Goal: Task Accomplishment & Management: Manage account settings

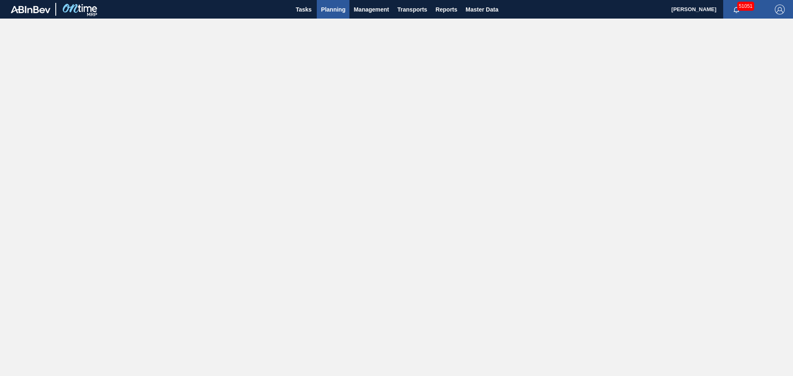
click at [332, 9] on span "Planning" at bounding box center [333, 10] width 24 height 10
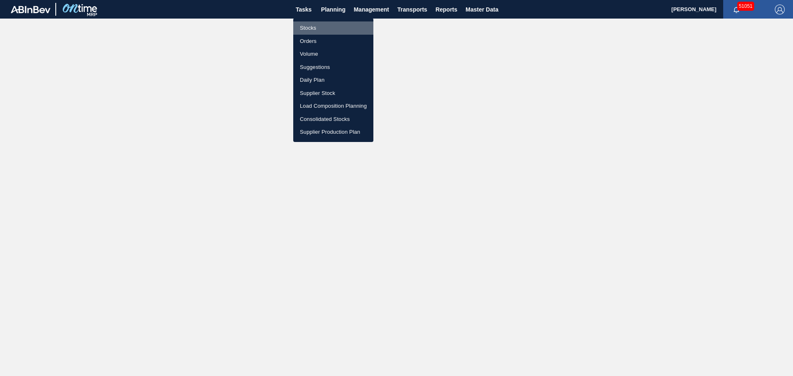
click at [304, 31] on li "Stocks" at bounding box center [333, 27] width 80 height 13
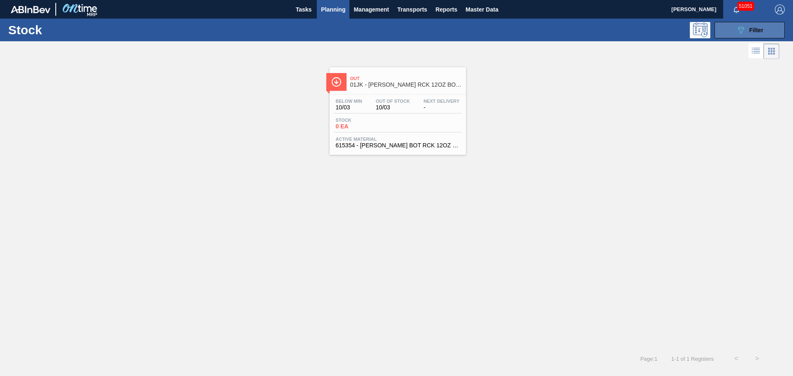
click at [728, 37] on button "089F7B8B-B2A5-4AFE-B5C0-19BA573D28AC Filter" at bounding box center [750, 30] width 70 height 17
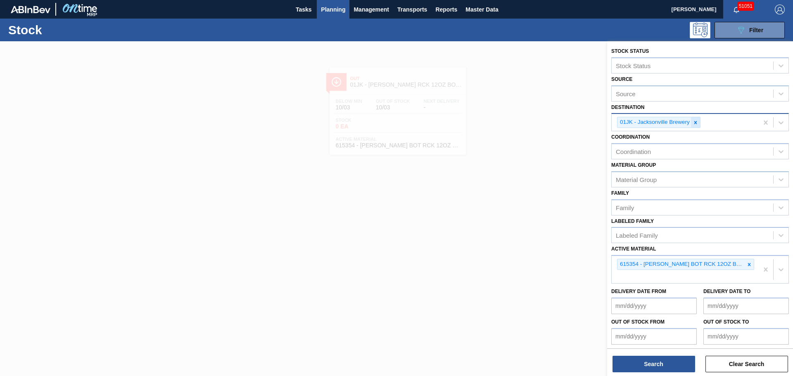
click at [694, 124] on icon at bounding box center [696, 123] width 6 height 6
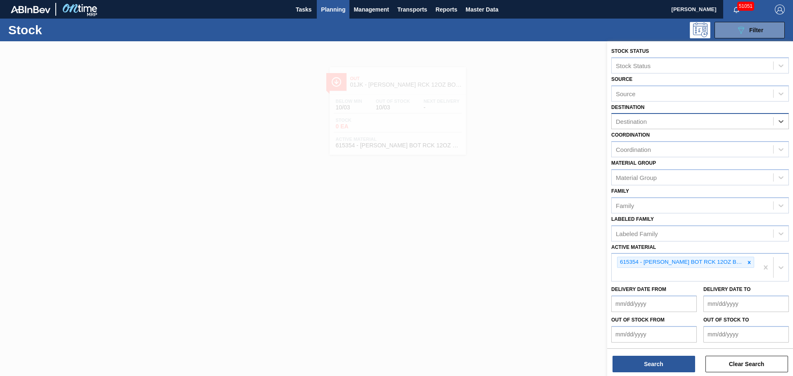
click at [679, 119] on div "Destination" at bounding box center [693, 122] width 162 height 12
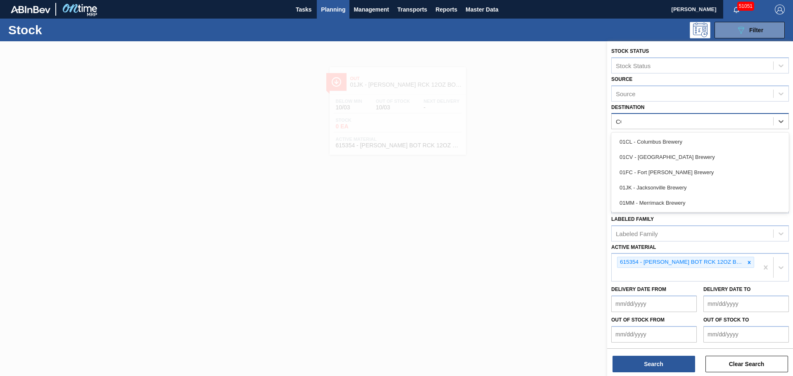
type input "COL"
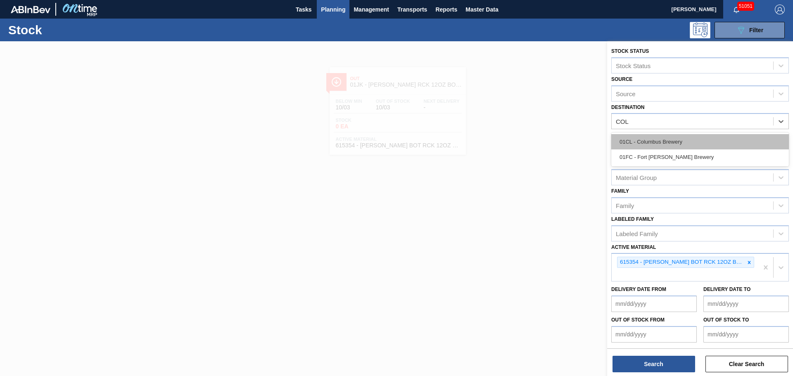
click at [713, 140] on div "01CL - Columbus Brewery" at bounding box center [700, 141] width 178 height 15
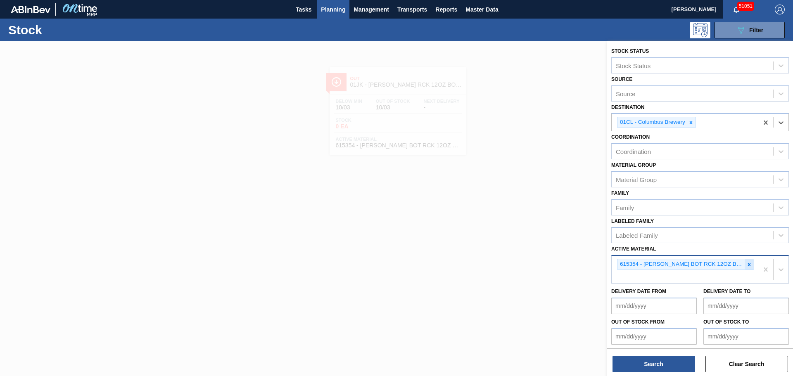
click at [747, 265] on icon at bounding box center [750, 265] width 6 height 6
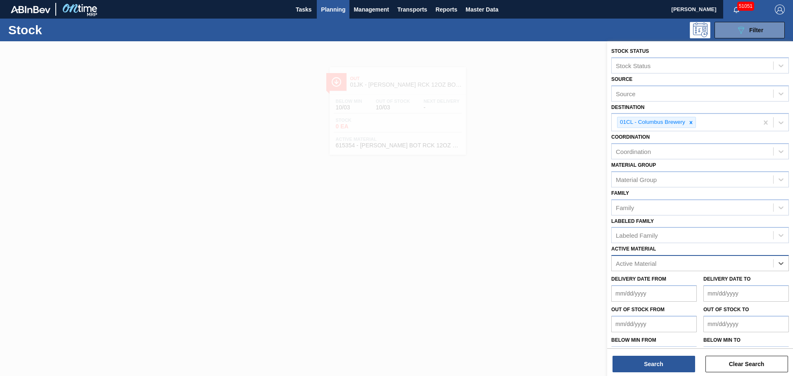
click at [683, 264] on div "Active Material" at bounding box center [693, 264] width 162 height 12
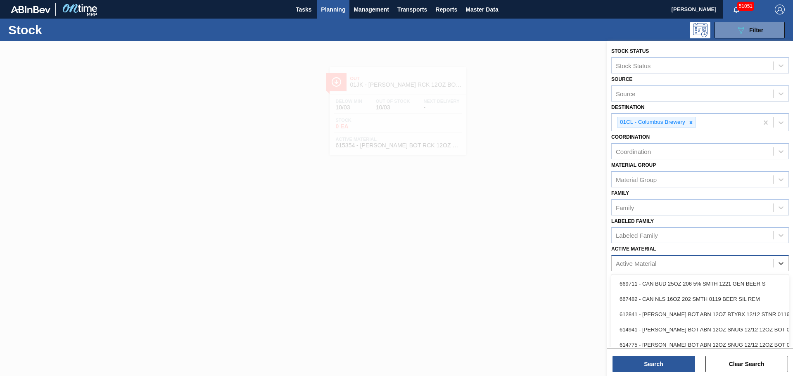
paste Material "677150"
type Material "677150"
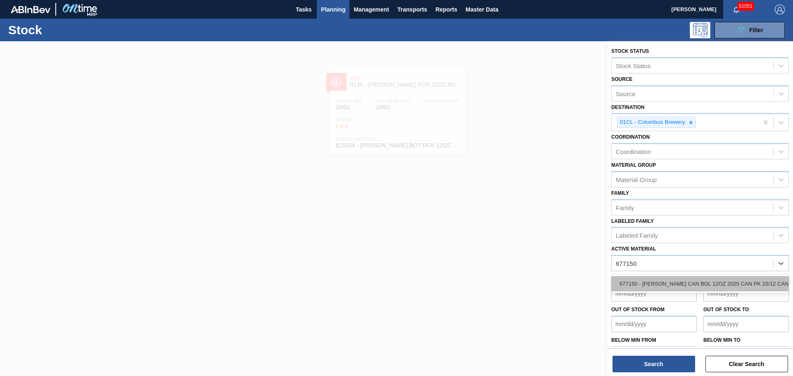
click at [663, 284] on div "677150 - [PERSON_NAME] CAN BDL 12OZ 2025 CAN PK 15/12 CAN" at bounding box center [700, 283] width 178 height 15
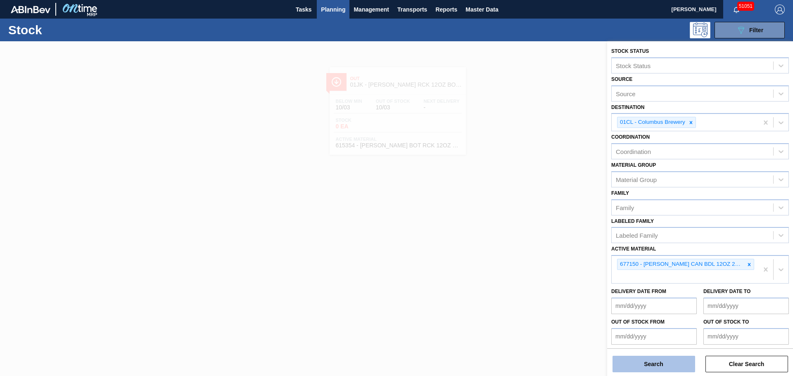
click at [664, 366] on button "Search" at bounding box center [654, 364] width 83 height 17
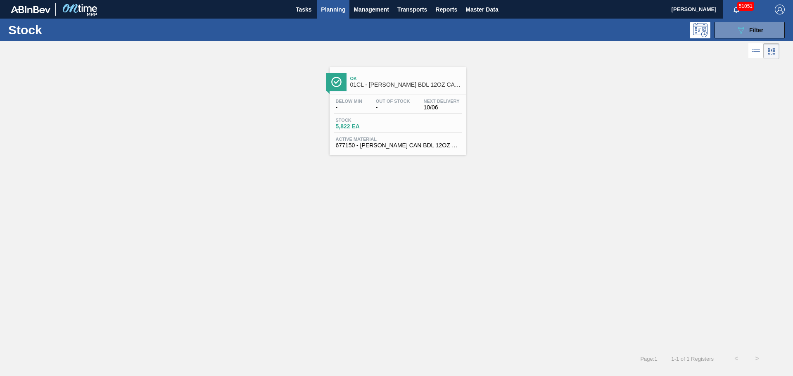
click at [409, 126] on div "Stock 5,822 EA" at bounding box center [398, 125] width 128 height 15
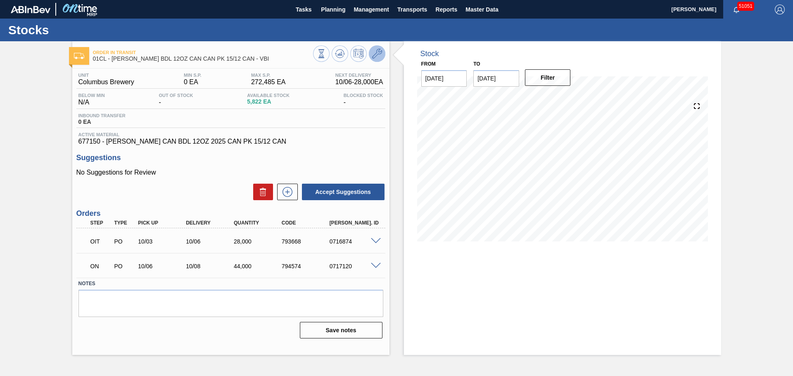
click at [377, 58] on icon at bounding box center [377, 54] width 10 height 10
click at [380, 53] on icon at bounding box center [377, 54] width 10 height 10
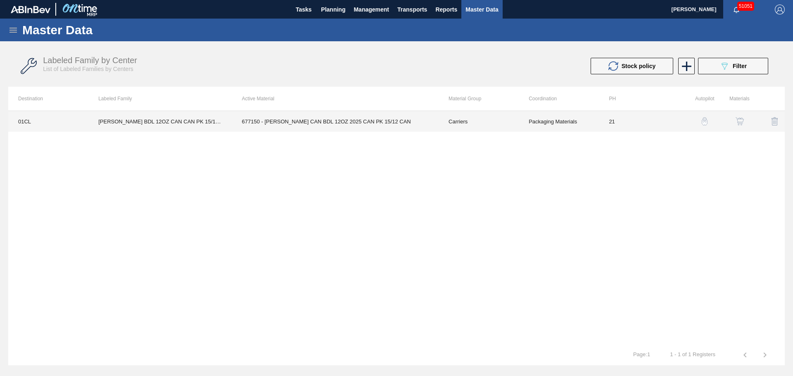
click at [273, 125] on td "677150 - [PERSON_NAME] CAN BDL 12OZ 2025 CAN PK 15/12 CAN" at bounding box center [335, 121] width 207 height 21
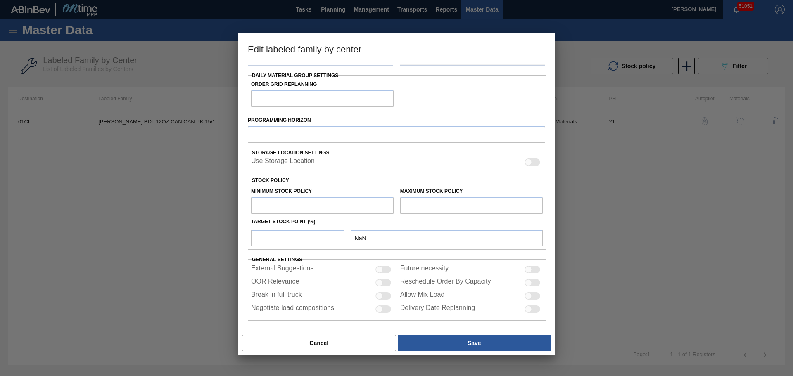
type input "Carriers"
type input "Can Carriers"
type input "[PERSON_NAME] BDL 12OZ CAN CAN PK 15/12 CAN - VBI"
type input "01CL - Columbus Brewery"
type input "21"
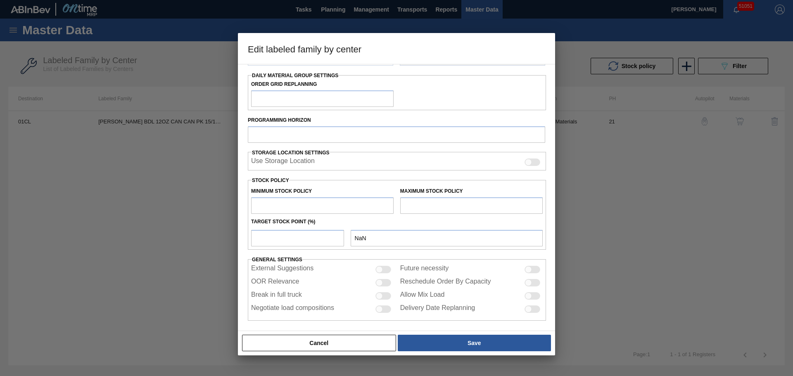
type input "0"
type input "272,485"
type input "1"
type input "2,725"
checkbox input "true"
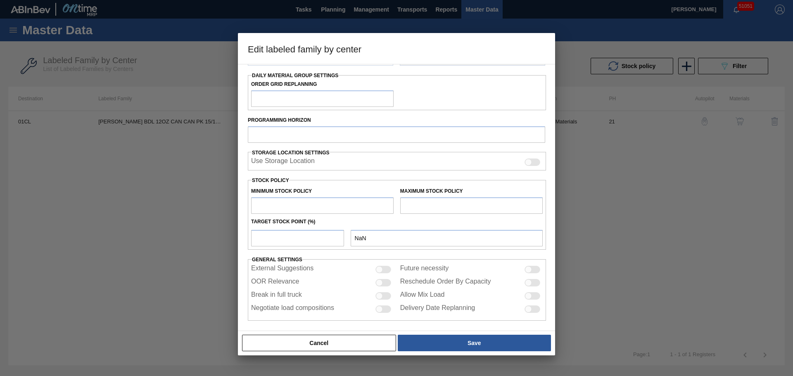
checkbox input "true"
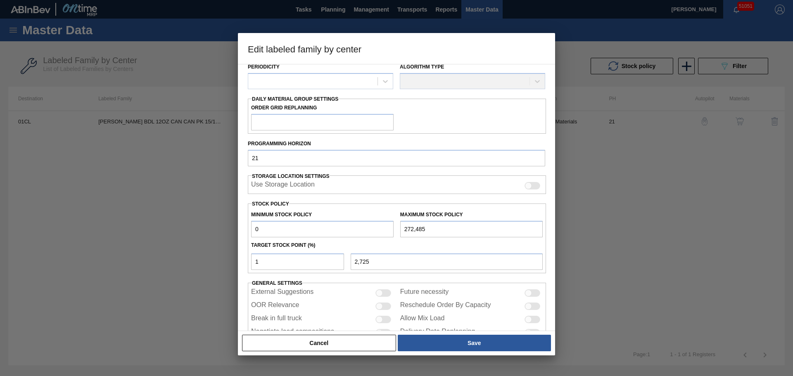
click at [285, 209] on div "Minimum Stock Policy 0" at bounding box center [322, 223] width 143 height 29
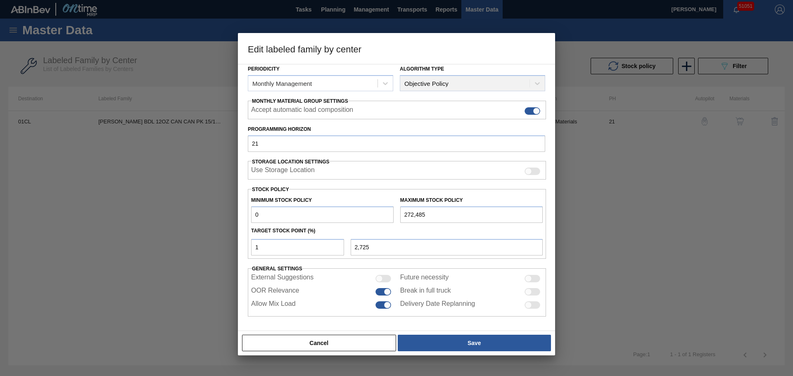
drag, startPoint x: 273, startPoint y: 214, endPoint x: 236, endPoint y: 216, distance: 36.4
click at [236, 216] on div "Edit labeled family by center Material Group Carriers Family Can Carriers Label…" at bounding box center [396, 188] width 793 height 376
type input "8"
type input "2,733"
type input "80"
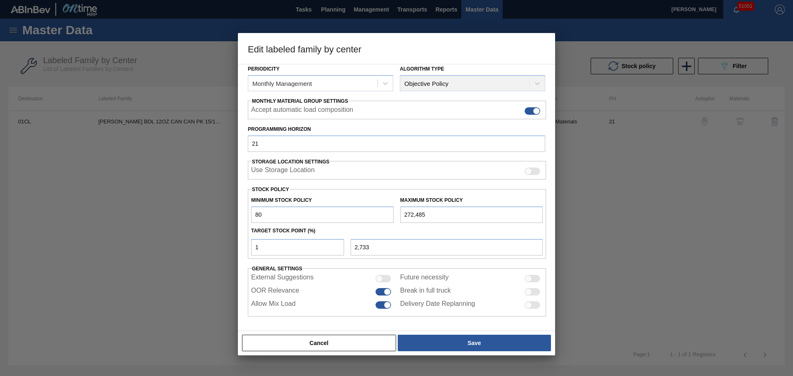
type input "2,804"
type input "800"
type input "3,517"
type input "8,000"
type input "10,645"
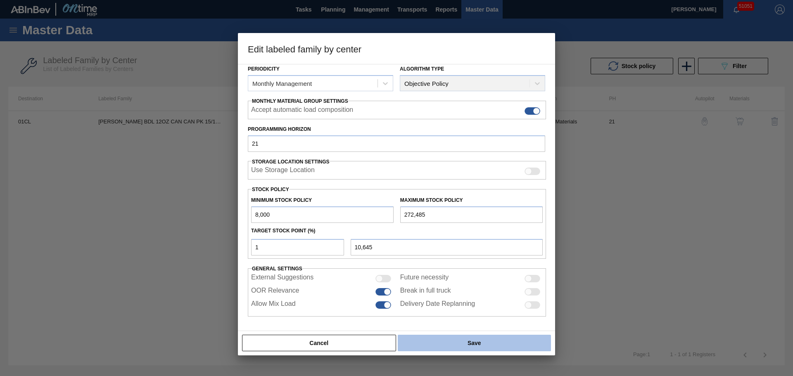
type input "8,000"
click at [471, 346] on button "Save" at bounding box center [474, 343] width 153 height 17
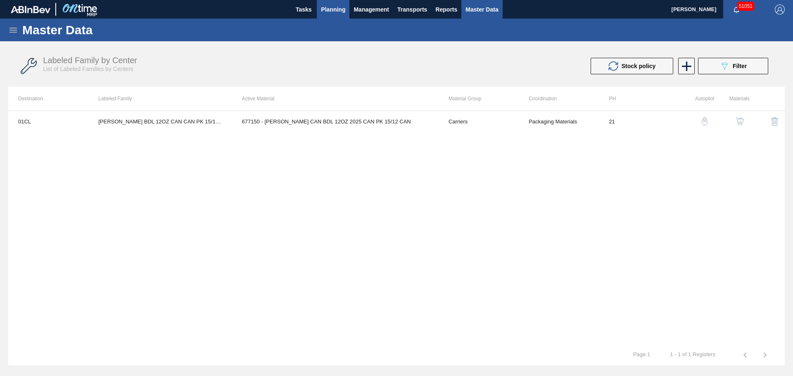
click at [332, 11] on span "Planning" at bounding box center [333, 10] width 24 height 10
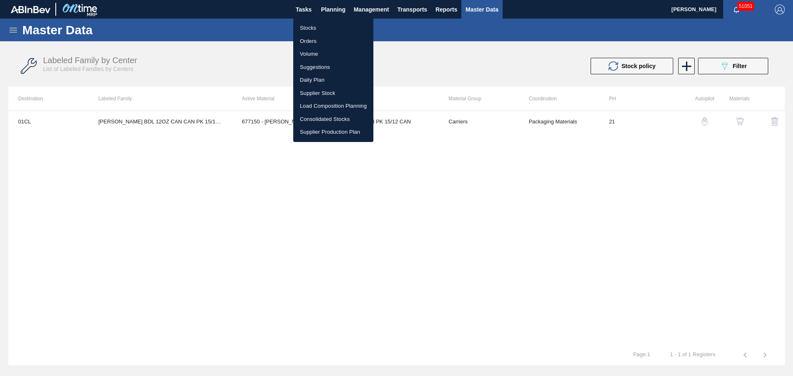
click at [306, 26] on li "Stocks" at bounding box center [333, 27] width 80 height 13
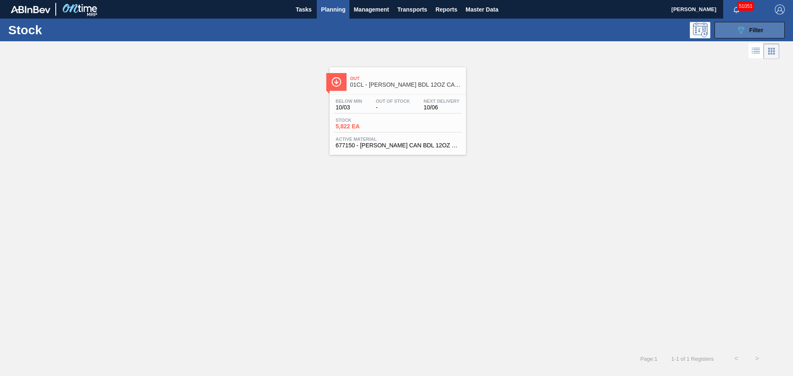
click at [755, 28] on span "Filter" at bounding box center [756, 30] width 14 height 7
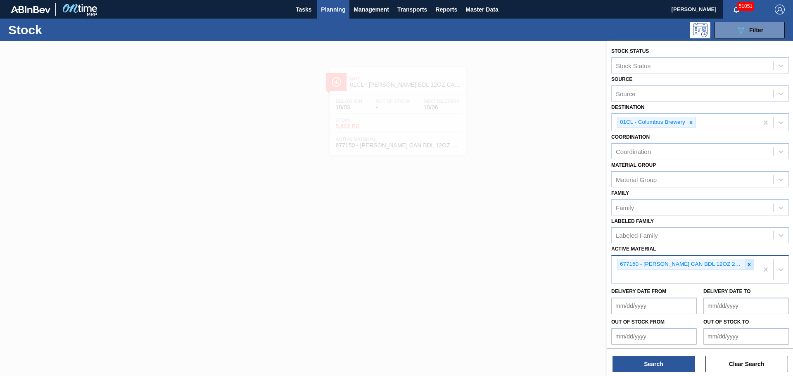
click at [745, 265] on div at bounding box center [749, 264] width 9 height 10
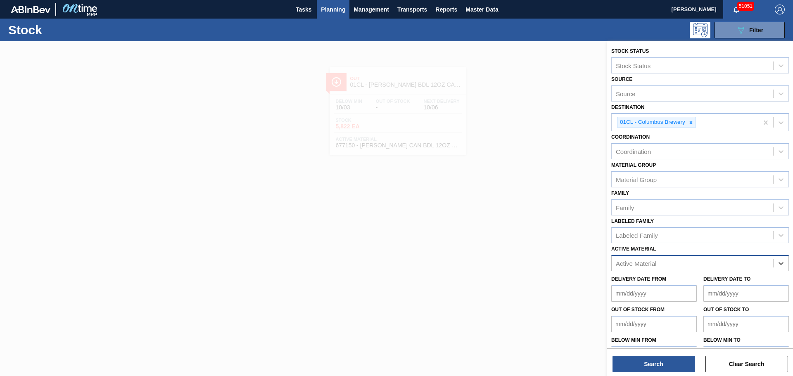
paste Material "615306"
type Material "615306"
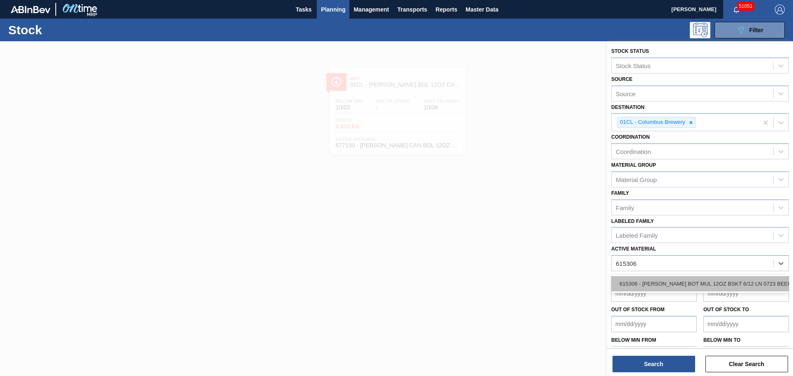
click at [682, 284] on div "615306 - [PERSON_NAME] BOT MUL 12OZ BSKT 6/12 LN 0723 BEER" at bounding box center [700, 283] width 178 height 15
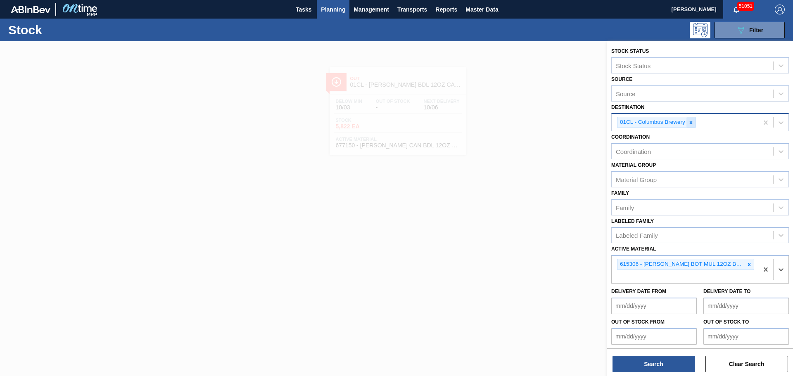
click at [694, 120] on icon at bounding box center [691, 123] width 6 height 6
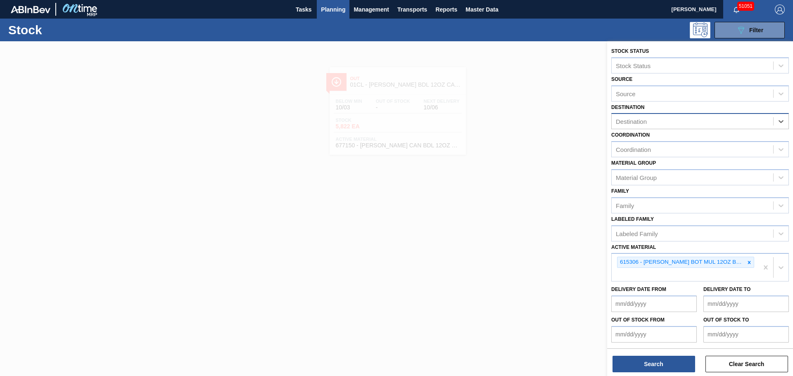
click at [693, 120] on div "Destination" at bounding box center [693, 122] width 162 height 12
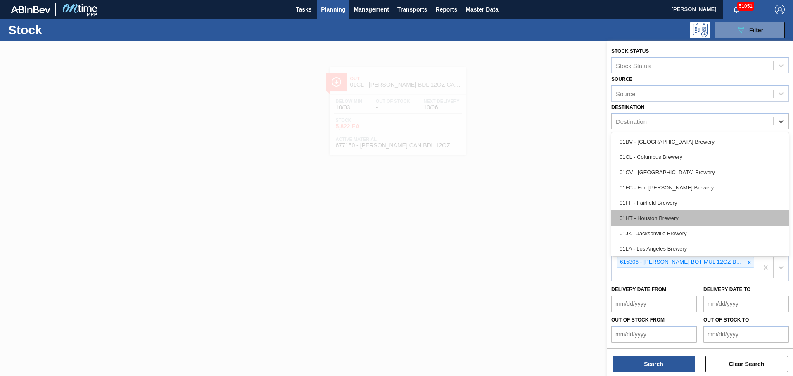
scroll to position [63, 0]
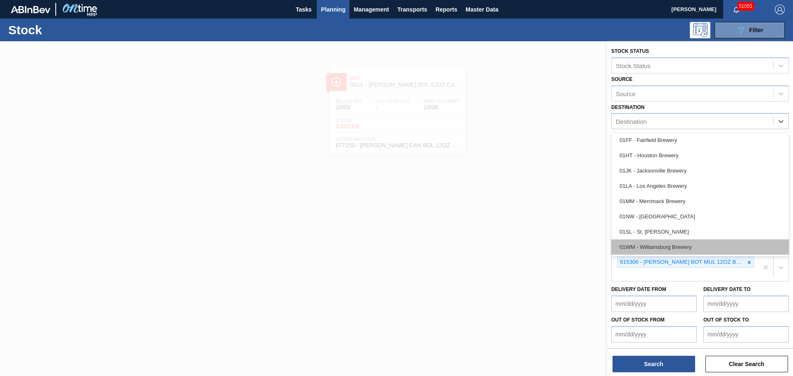
click at [668, 247] on div "01WM - Williamsburg Brewery" at bounding box center [700, 247] width 178 height 15
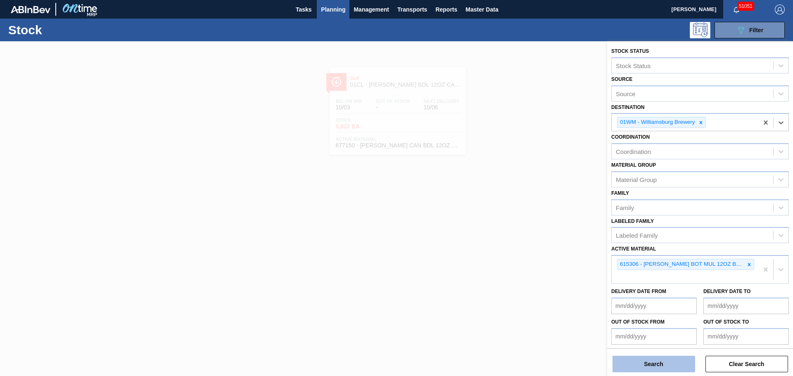
click at [630, 365] on button "Search" at bounding box center [654, 364] width 83 height 17
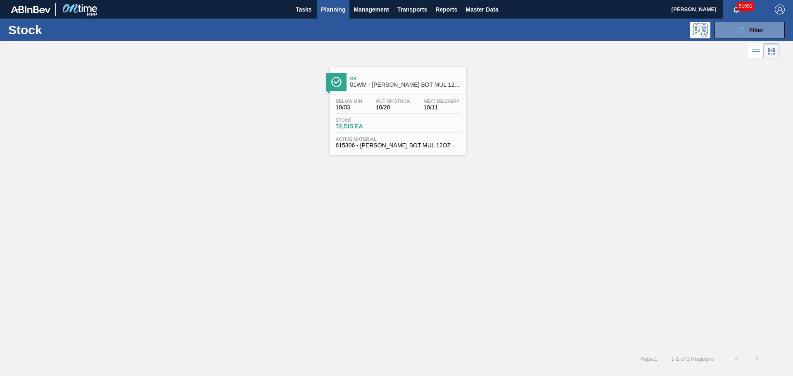
drag, startPoint x: 404, startPoint y: 132, endPoint x: 408, endPoint y: 130, distance: 4.8
click at [404, 132] on div "Stock 72,515 EA" at bounding box center [398, 125] width 128 height 15
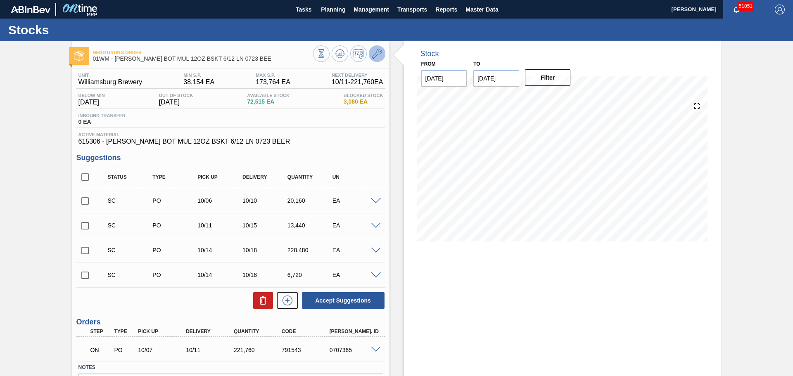
click at [380, 53] on icon at bounding box center [377, 54] width 10 height 10
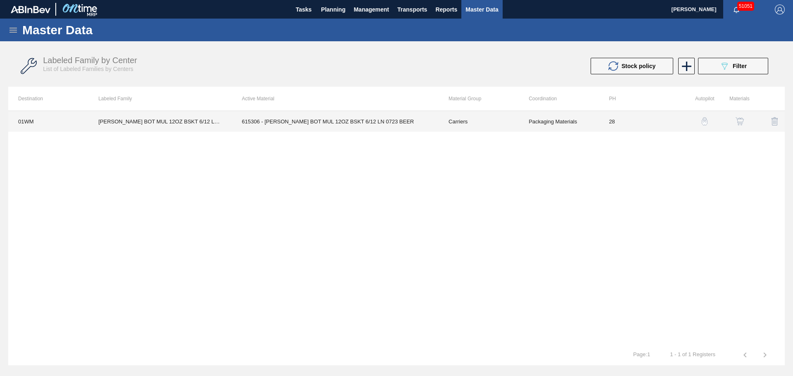
click at [245, 125] on td "615306 - [PERSON_NAME] BOT MUL 12OZ BSKT 6/12 LN 0723 BEER" at bounding box center [335, 121] width 207 height 21
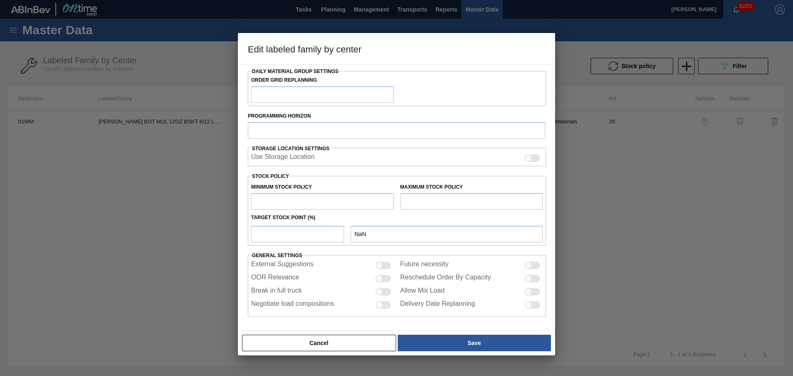
type input "Carriers"
type input "Bottle Carriers"
type input "[PERSON_NAME] BOT MUL 12OZ BSKT 6/12 LN 0723 BEE"
type input "01WM - Williamsburg Brewery"
type input "28"
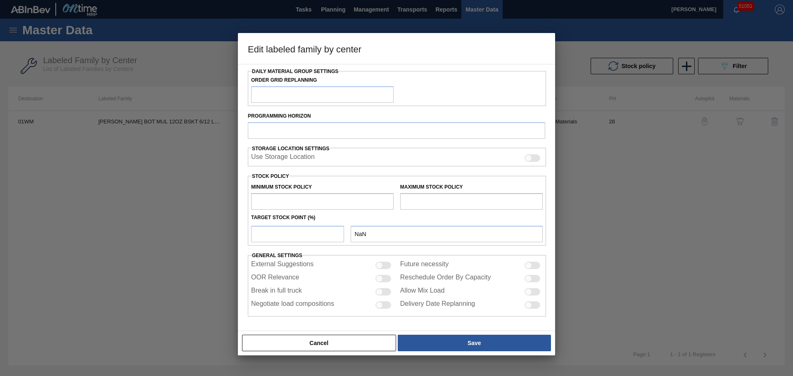
type input "38,154"
type input "173,764"
type input "3"
type input "42,222"
checkbox input "true"
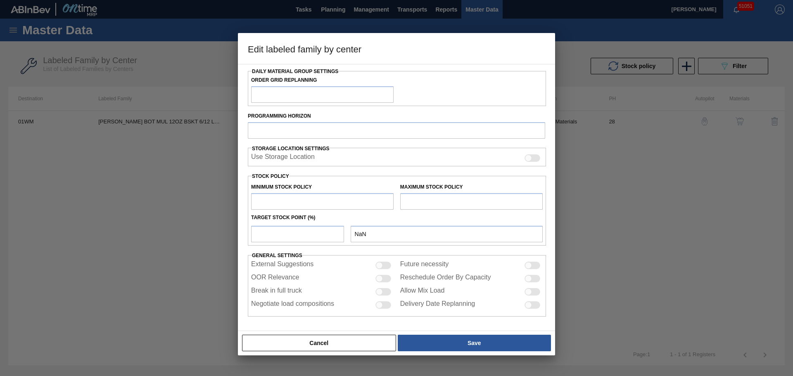
checkbox input "true"
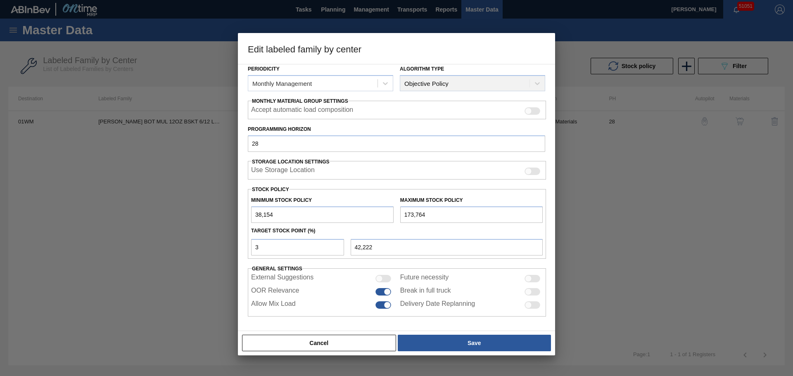
scroll to position [100, 0]
drag, startPoint x: 278, startPoint y: 214, endPoint x: 211, endPoint y: 212, distance: 67.0
click at [211, 212] on div "Edit labeled family by center Material Group Carriers Family Bottle Carriers La…" at bounding box center [396, 188] width 793 height 376
type input "2"
type input "5,215"
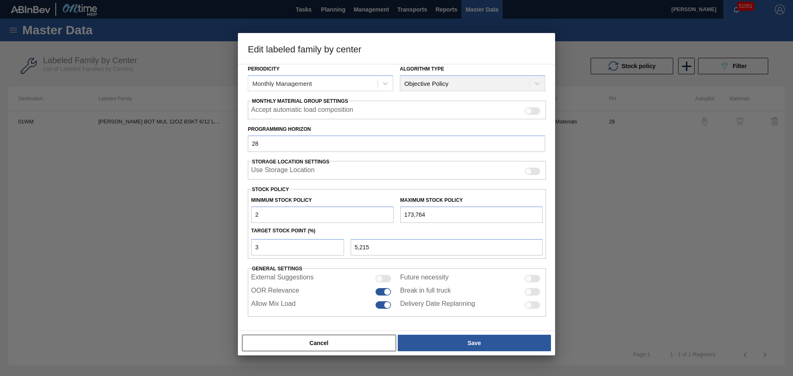
type input "20"
type input "5,232"
type input "201"
type input "5,408"
type input "2,016"
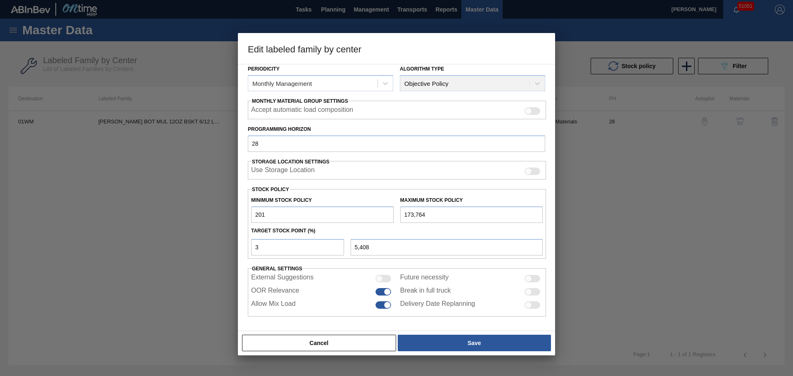
type input "7,168"
type input "20,160"
type input "24,768"
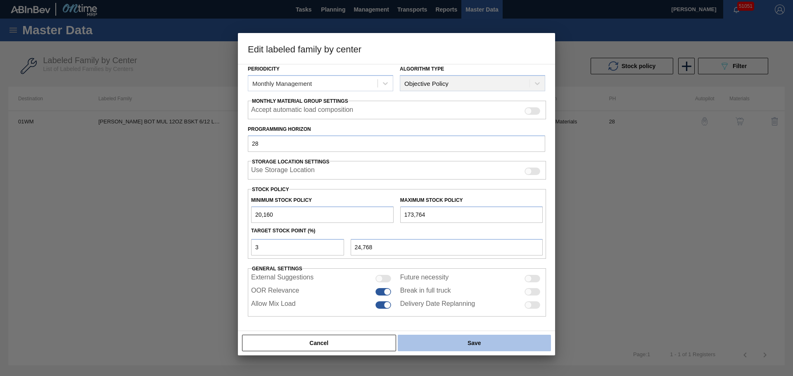
type input "20,160"
click at [440, 341] on button "Save" at bounding box center [474, 343] width 153 height 17
